Goal: Task Accomplishment & Management: Use online tool/utility

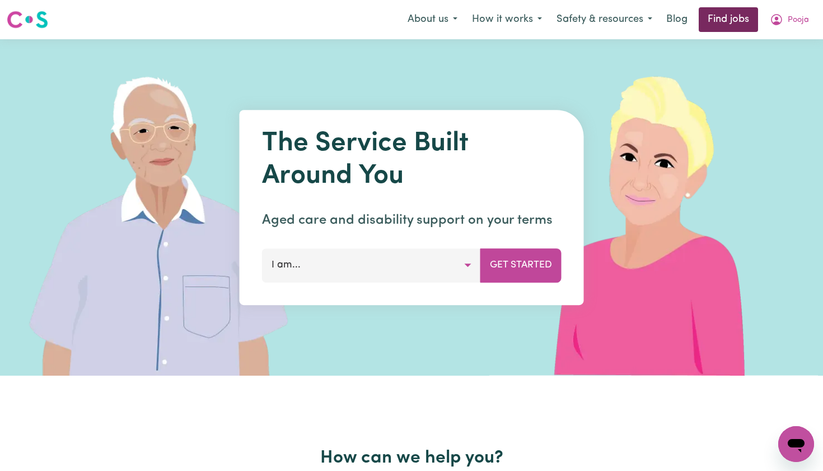
click at [730, 19] on link "Find jobs" at bounding box center [728, 19] width 59 height 25
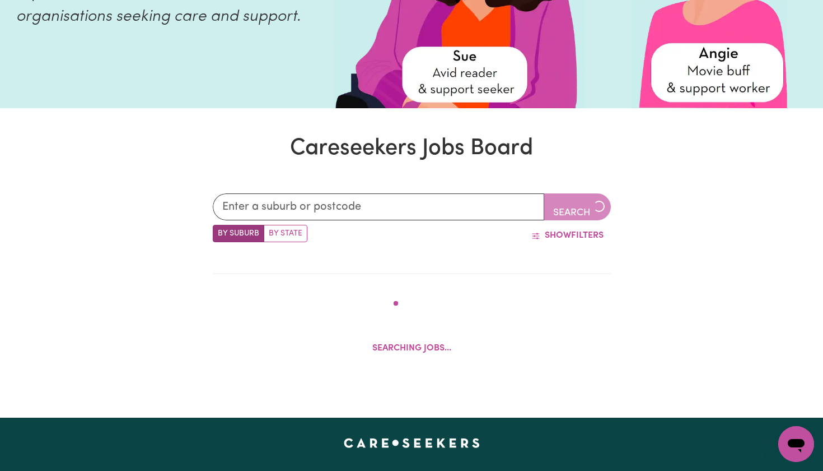
scroll to position [201, 0]
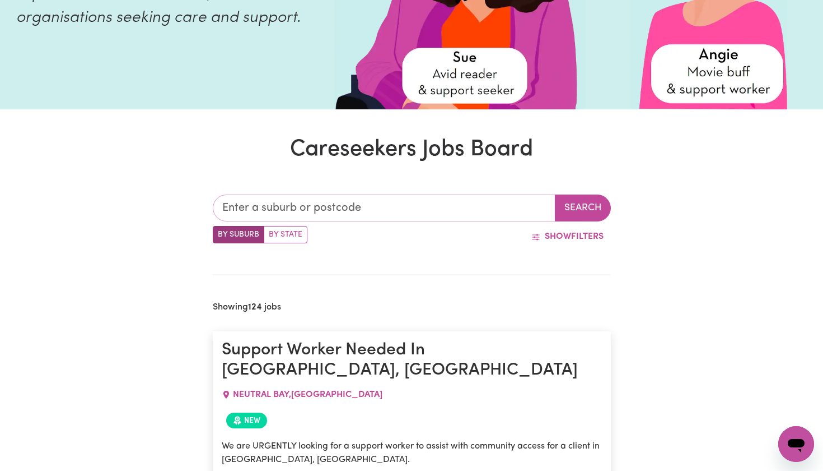
click at [381, 208] on input "text" at bounding box center [384, 207] width 343 height 27
type input "Blac"
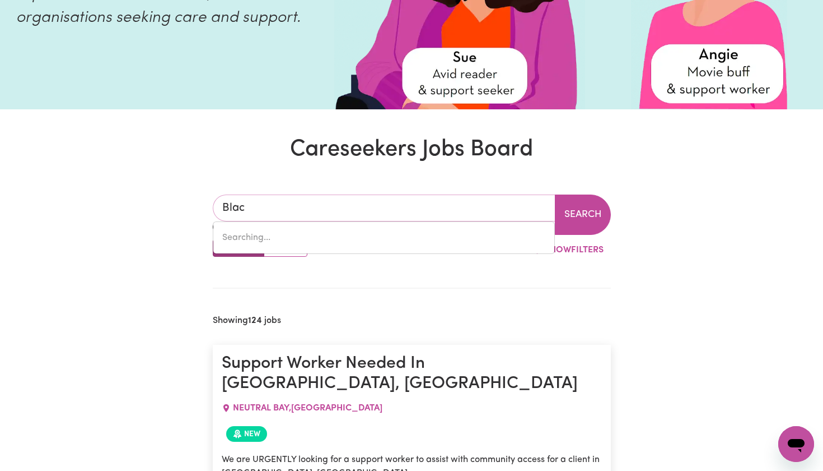
type input "[STREET_ADDRESS]"
type input "Black"
type input "[GEOGRAPHIC_DATA], [GEOGRAPHIC_DATA], 2439"
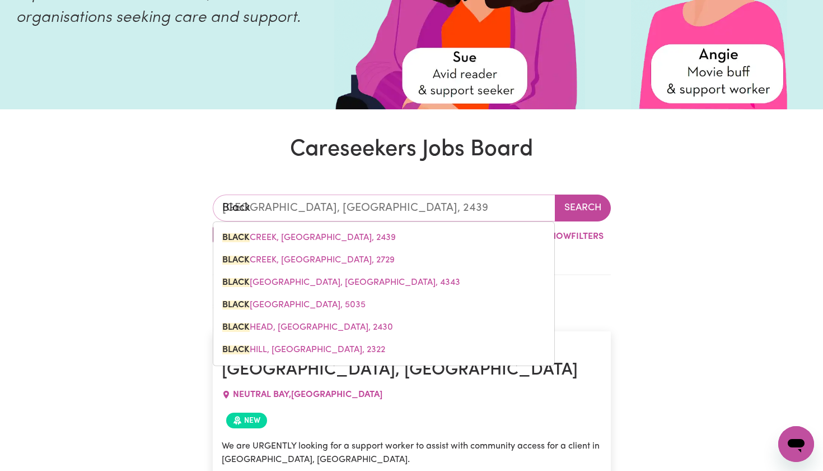
type input "Blackt"
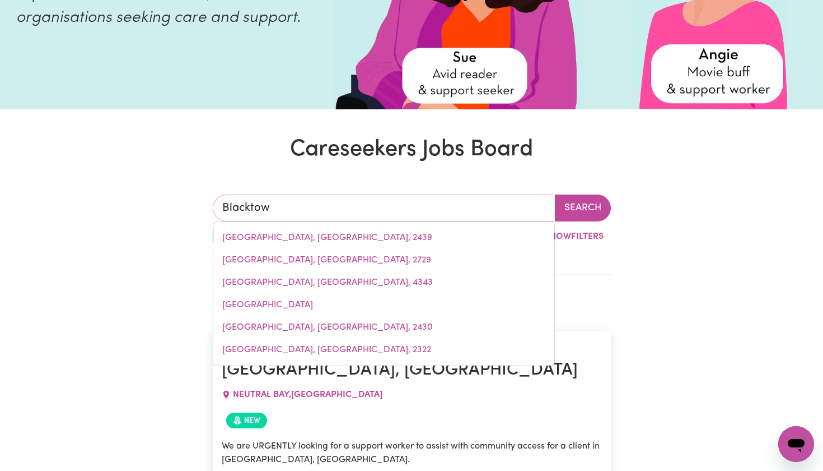
type input "[GEOGRAPHIC_DATA]"
type input "[GEOGRAPHIC_DATA], [GEOGRAPHIC_DATA], 2148"
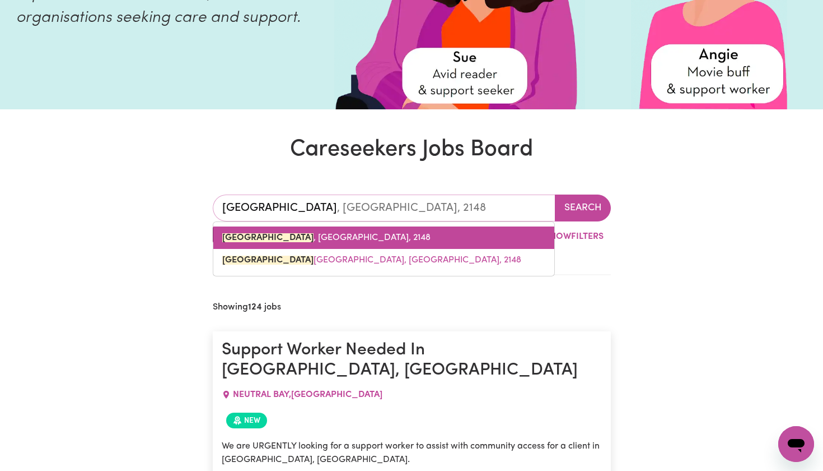
click at [384, 239] on link "[GEOGRAPHIC_DATA] , [GEOGRAPHIC_DATA], 2148" at bounding box center [383, 237] width 341 height 22
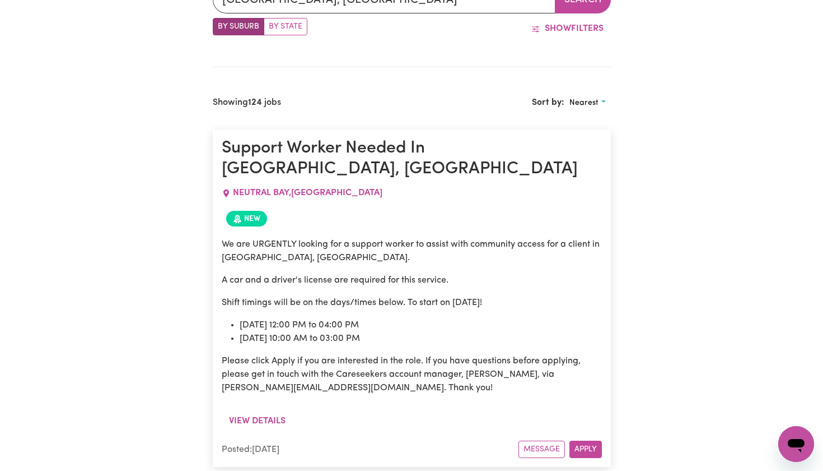
scroll to position [215, 0]
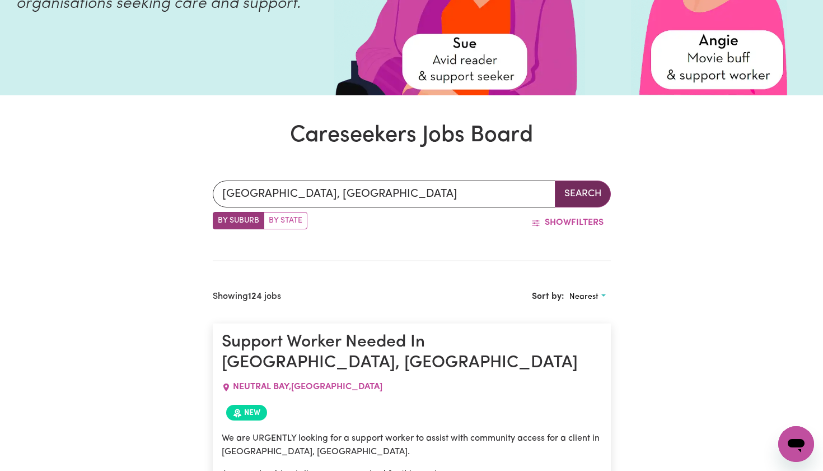
click at [590, 197] on button "Search" at bounding box center [583, 193] width 56 height 27
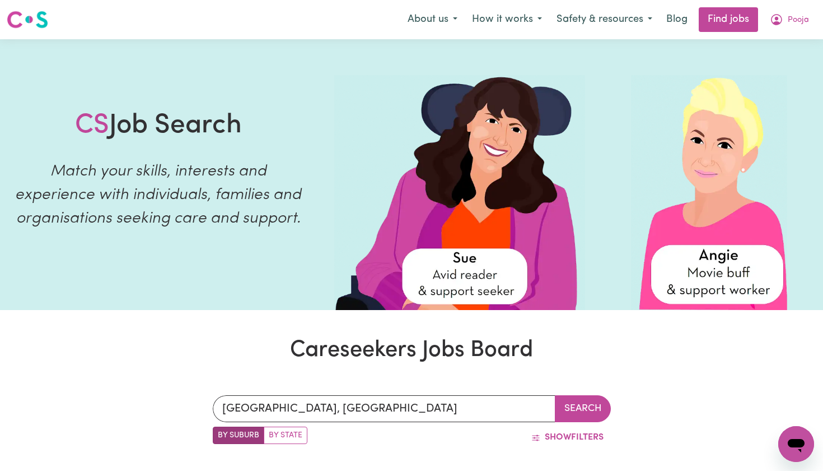
click at [296, 436] on label "By State" at bounding box center [286, 434] width 44 height 17
click at [220, 434] on input "By State" at bounding box center [216, 429] width 7 height 7
radio input "true"
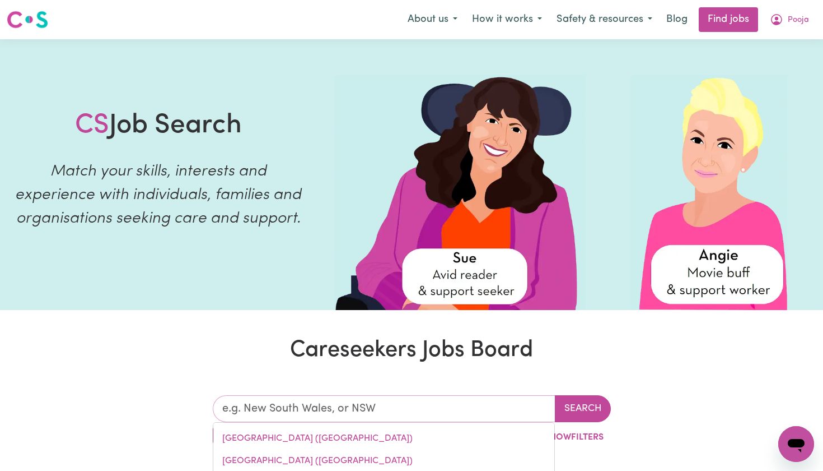
click at [336, 409] on input "text" at bounding box center [384, 408] width 343 height 27
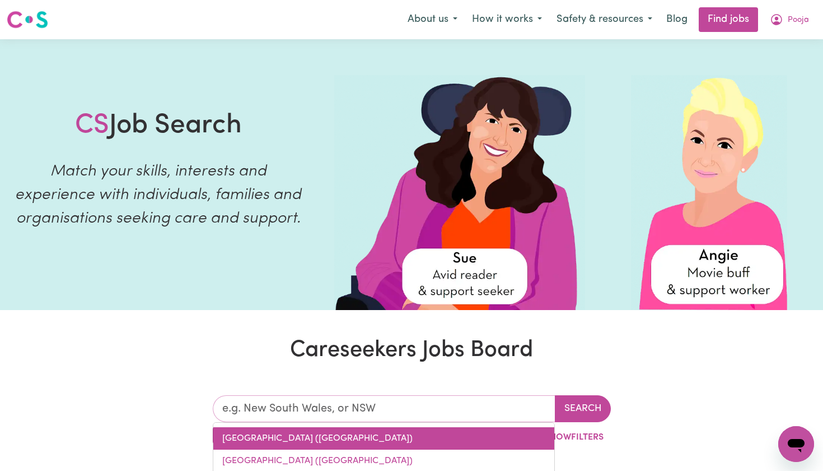
click at [300, 438] on link "[GEOGRAPHIC_DATA] ([GEOGRAPHIC_DATA])" at bounding box center [383, 438] width 341 height 22
type input "[GEOGRAPHIC_DATA] ([GEOGRAPHIC_DATA])"
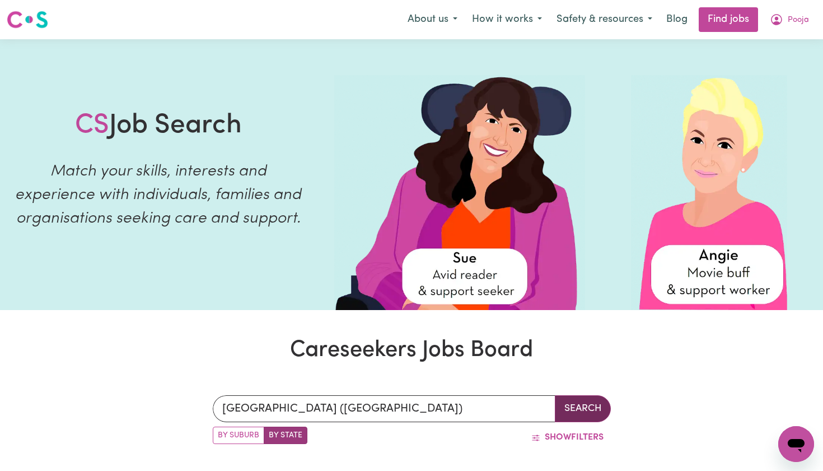
click at [569, 412] on button "Search" at bounding box center [583, 408] width 56 height 27
click at [559, 435] on span "Show" at bounding box center [558, 436] width 26 height 9
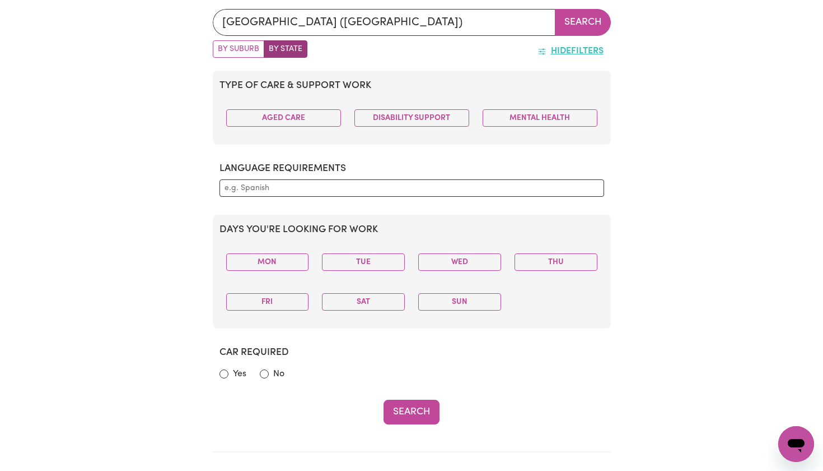
scroll to position [387, 0]
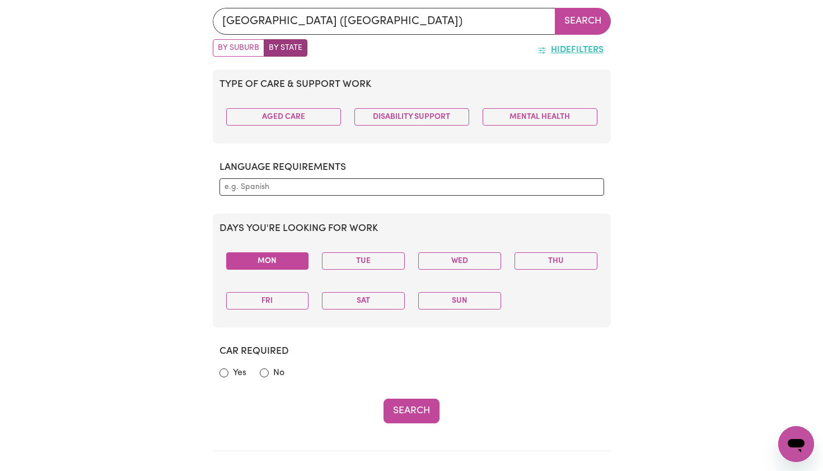
click at [296, 261] on button "Mon" at bounding box center [267, 260] width 83 height 17
click at [486, 259] on button "Wed" at bounding box center [459, 260] width 83 height 17
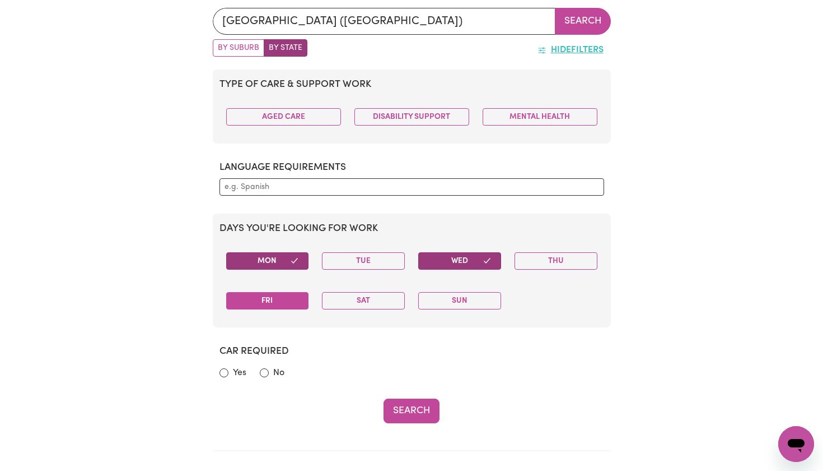
click at [291, 303] on button "Fri" at bounding box center [267, 300] width 83 height 17
click at [223, 370] on input "Yes" at bounding box center [224, 372] width 9 height 9
radio input "true"
click at [538, 258] on button "Thu" at bounding box center [556, 260] width 83 height 17
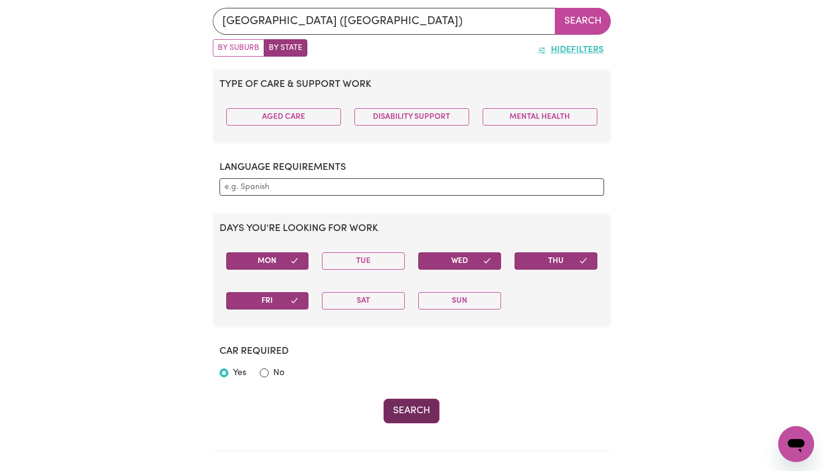
click at [411, 409] on button "Search" at bounding box center [412, 410] width 56 height 25
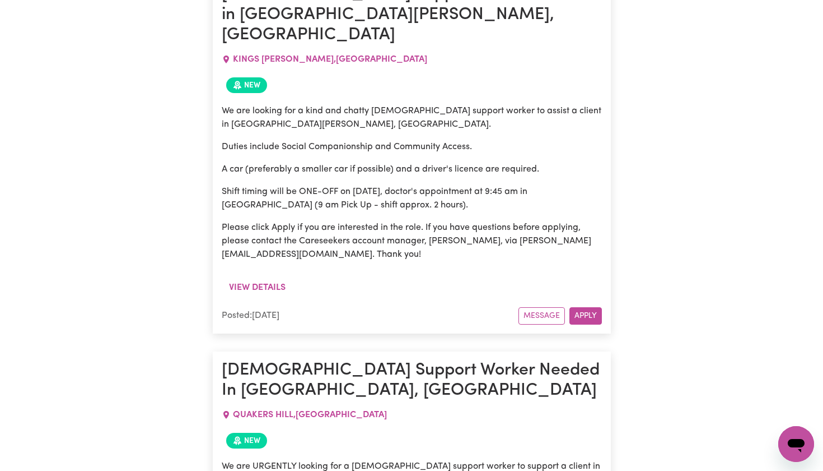
scroll to position [1224, 0]
click at [263, 277] on button "View details" at bounding box center [257, 287] width 71 height 21
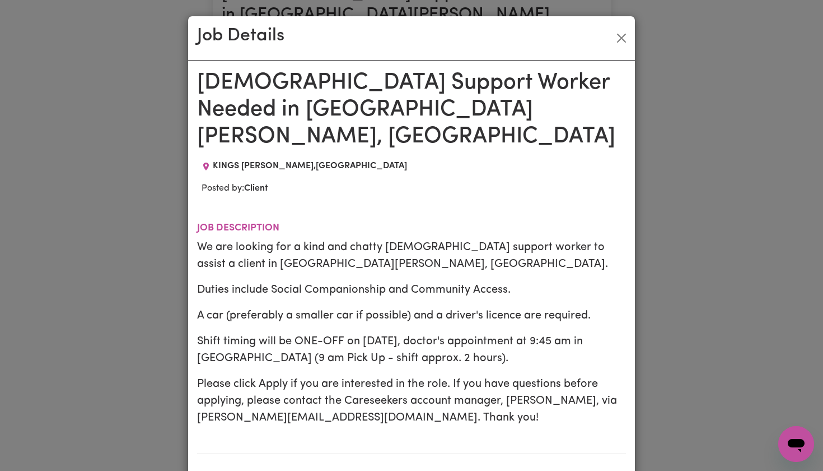
scroll to position [0, 0]
click at [622, 36] on button "Close" at bounding box center [622, 38] width 18 height 18
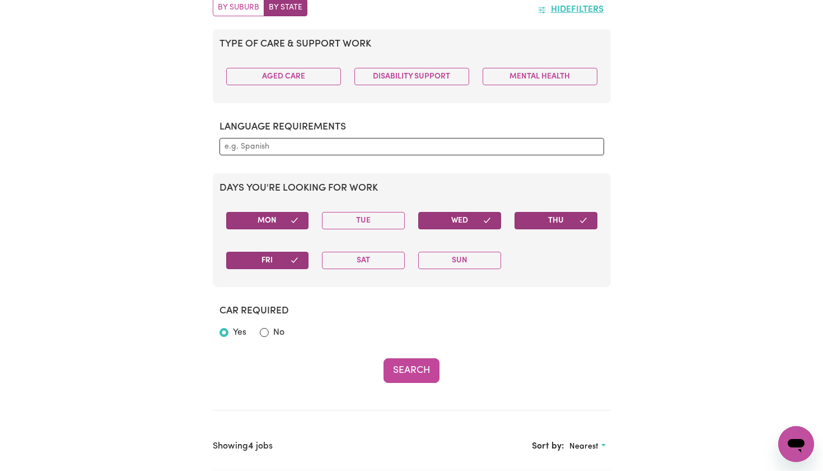
scroll to position [423, 0]
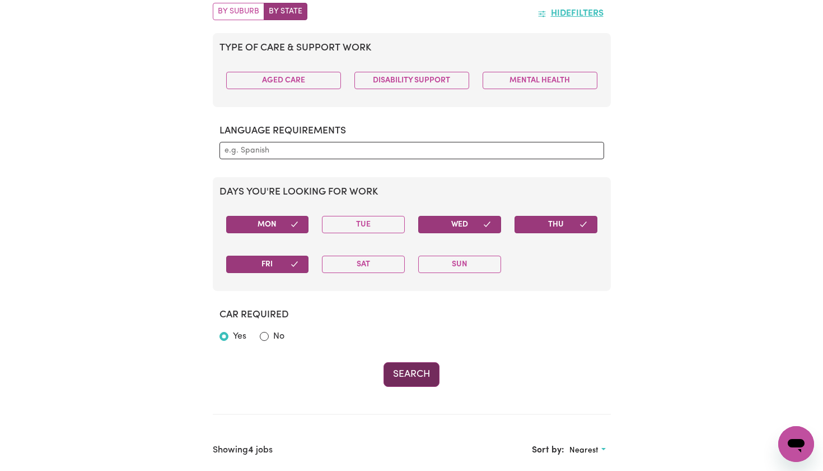
click at [421, 375] on button "Search" at bounding box center [412, 374] width 56 height 25
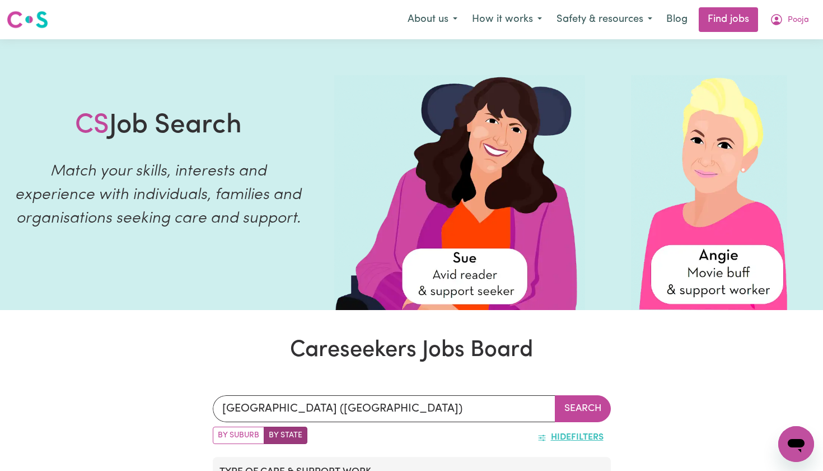
scroll to position [0, 0]
